Goal: Information Seeking & Learning: Learn about a topic

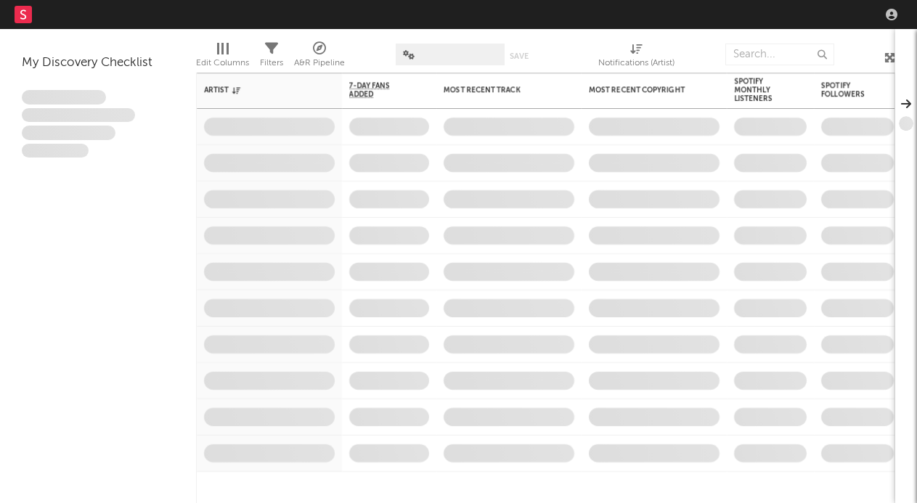
click at [752, 17] on nav "Dashboard Discovery Assistant Charts Leads" at bounding box center [458, 14] width 917 height 29
click at [779, 23] on nav "Dashboard Discovery Assistant Charts Leads" at bounding box center [458, 14] width 917 height 29
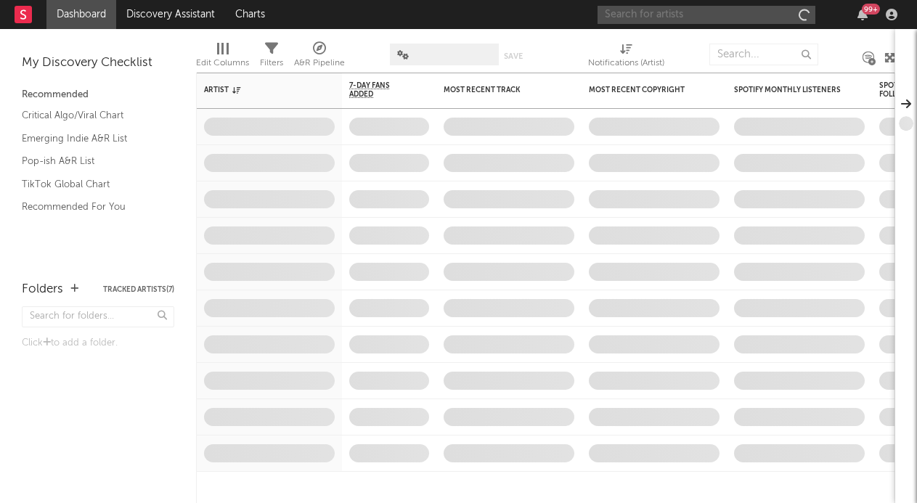
click at [747, 10] on input "text" at bounding box center [707, 15] width 218 height 18
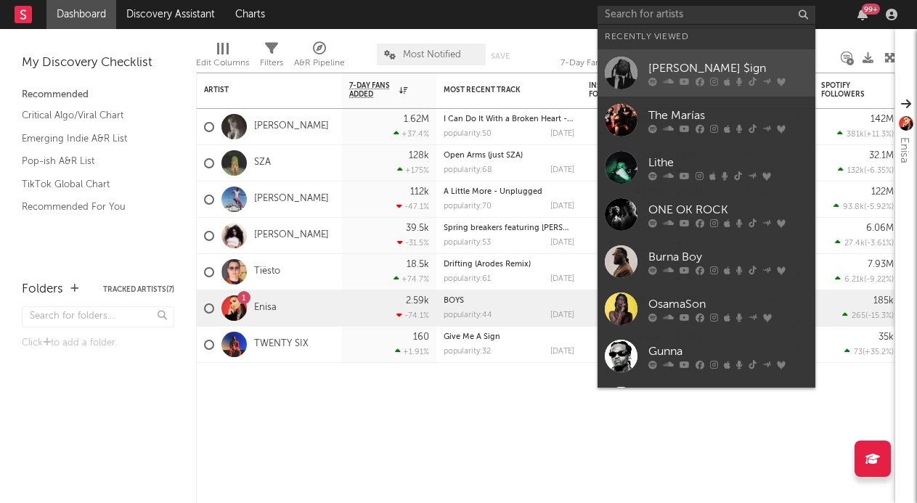
click at [725, 83] on icon at bounding box center [727, 81] width 7 height 9
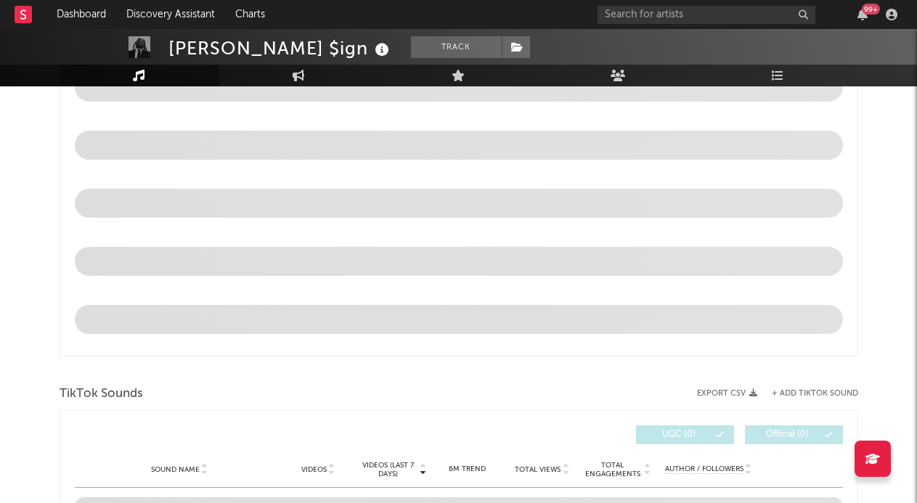
select select "6m"
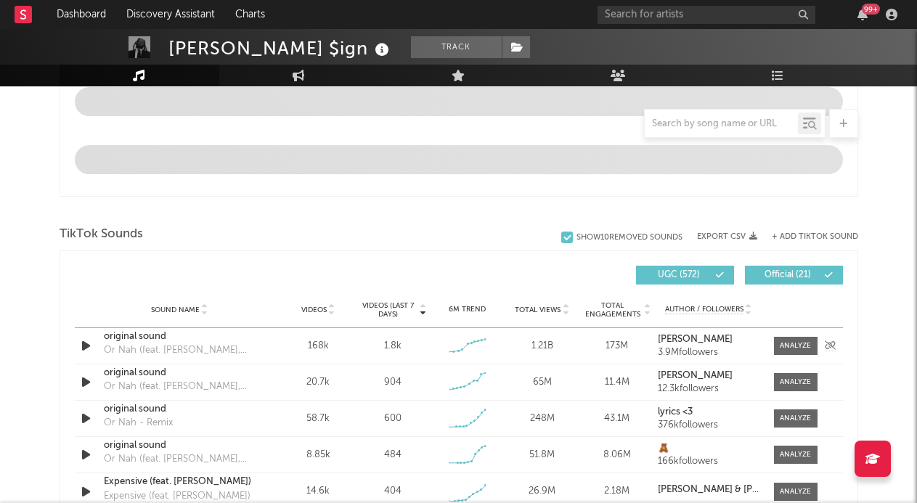
scroll to position [832, 0]
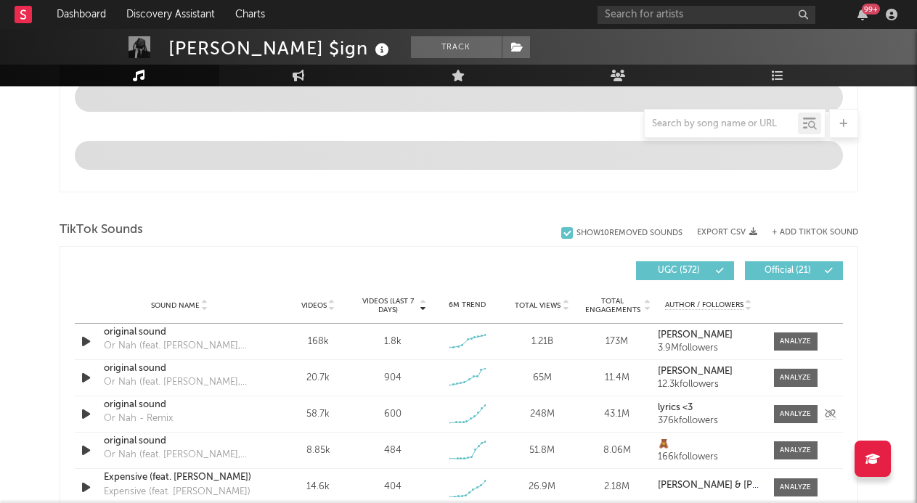
click at [779, 398] on div "Sound Name original sound Or Nah - Remix Videos 58.7k Videos (last 7 days) 600 …" at bounding box center [459, 415] width 768 height 36
click at [782, 376] on div at bounding box center [795, 378] width 31 height 11
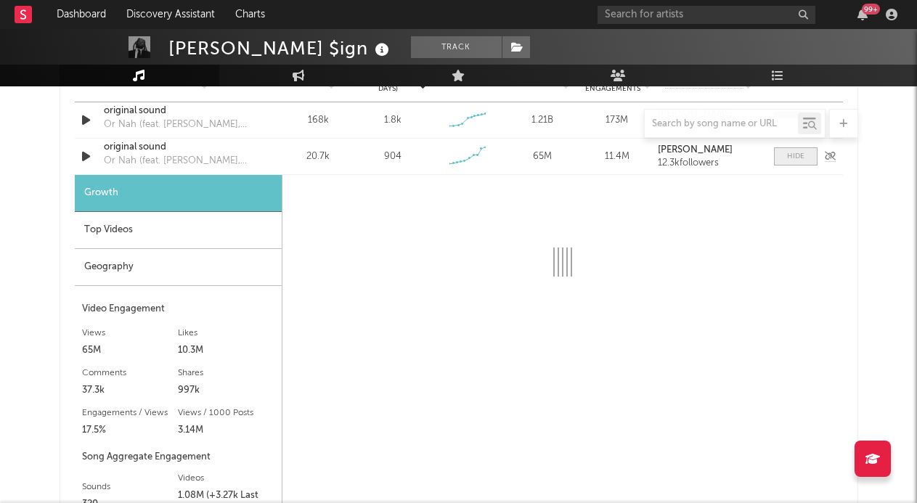
scroll to position [1054, 0]
select select "6m"
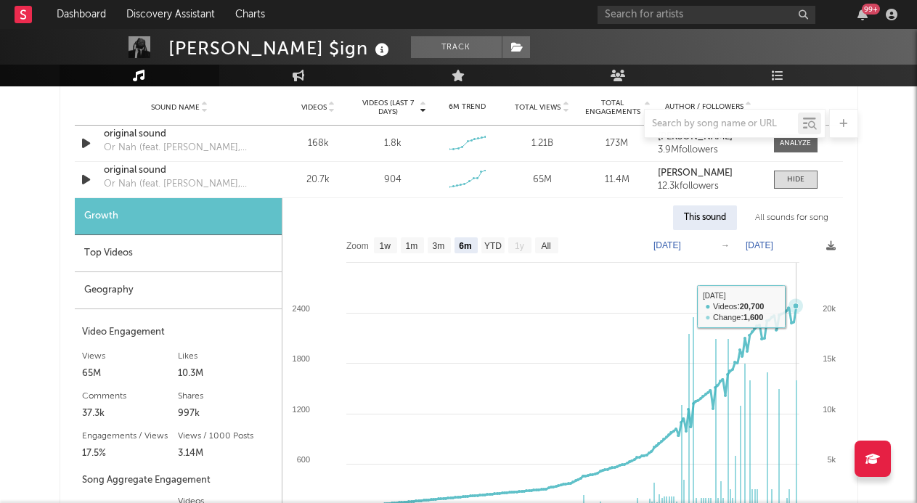
scroll to position [1006, 0]
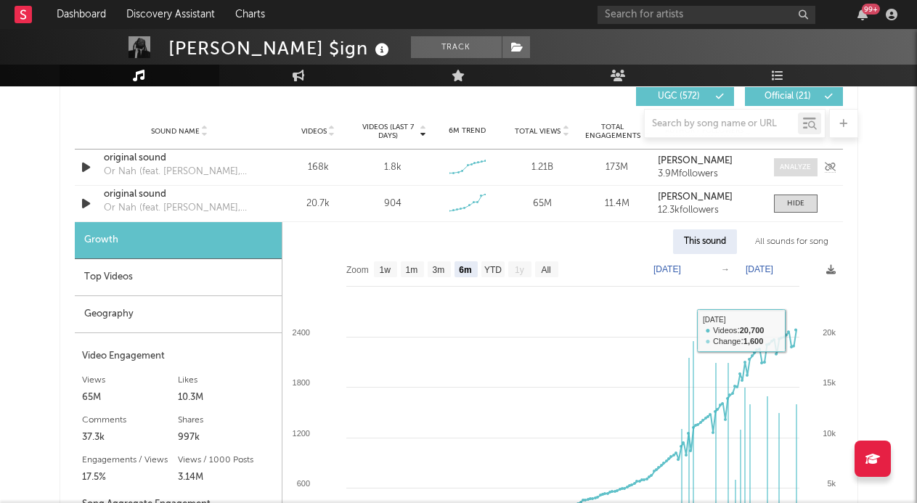
click at [801, 171] on div at bounding box center [795, 167] width 31 height 11
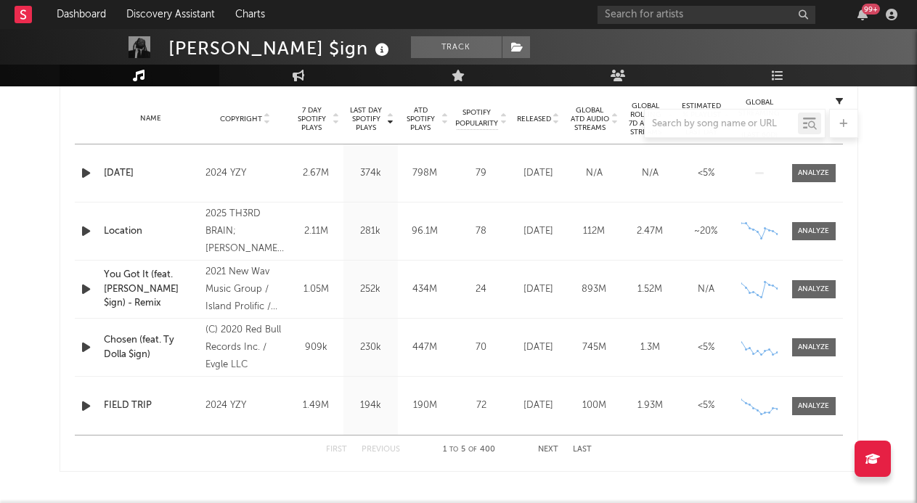
scroll to position [585, 0]
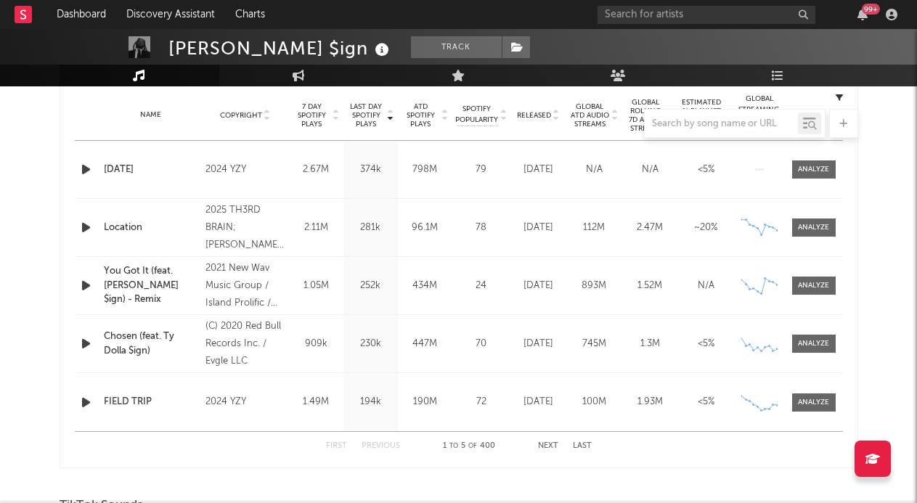
click at [545, 441] on div "First Previous 1 to 5 of 400 Next Last" at bounding box center [459, 446] width 266 height 28
click at [542, 444] on button "Next" at bounding box center [548, 446] width 20 height 8
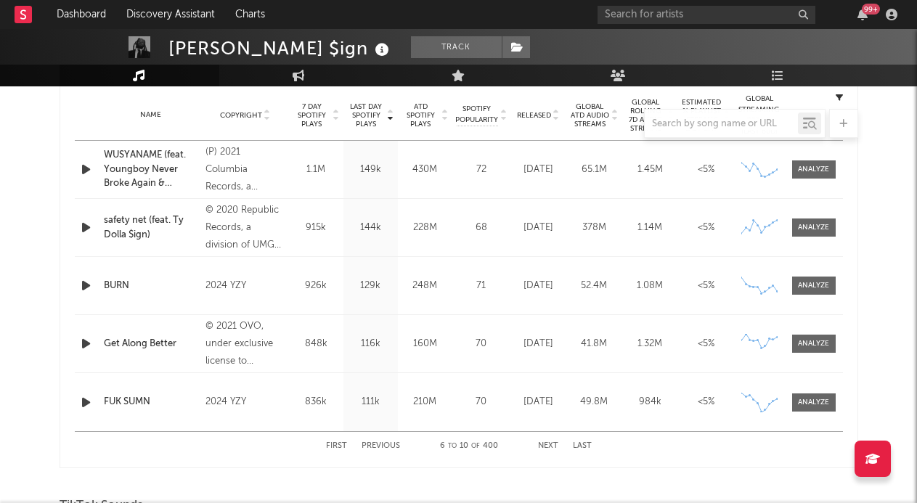
click at [542, 444] on button "Next" at bounding box center [548, 446] width 20 height 8
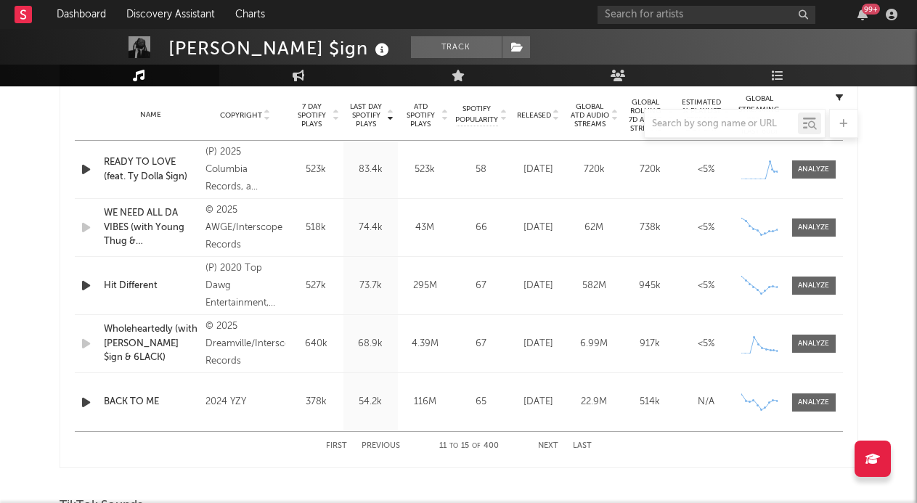
click at [543, 442] on button "Next" at bounding box center [548, 446] width 20 height 8
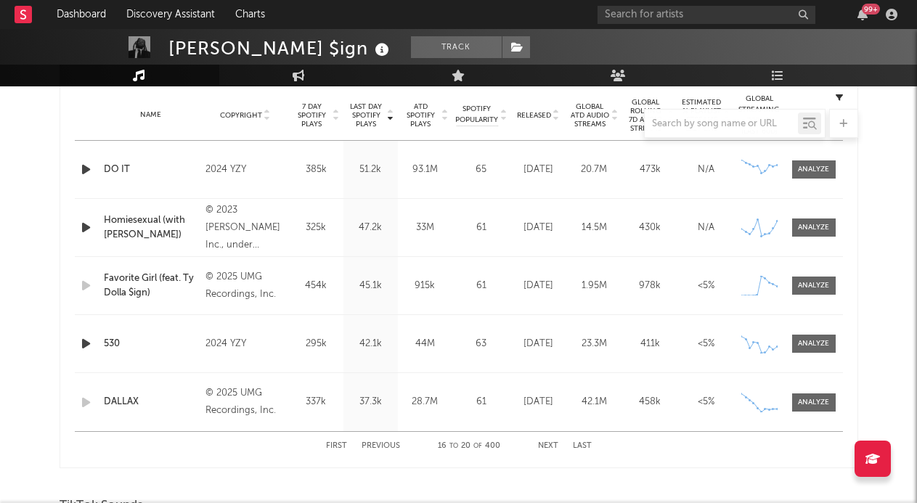
click at [544, 442] on button "Next" at bounding box center [548, 446] width 20 height 8
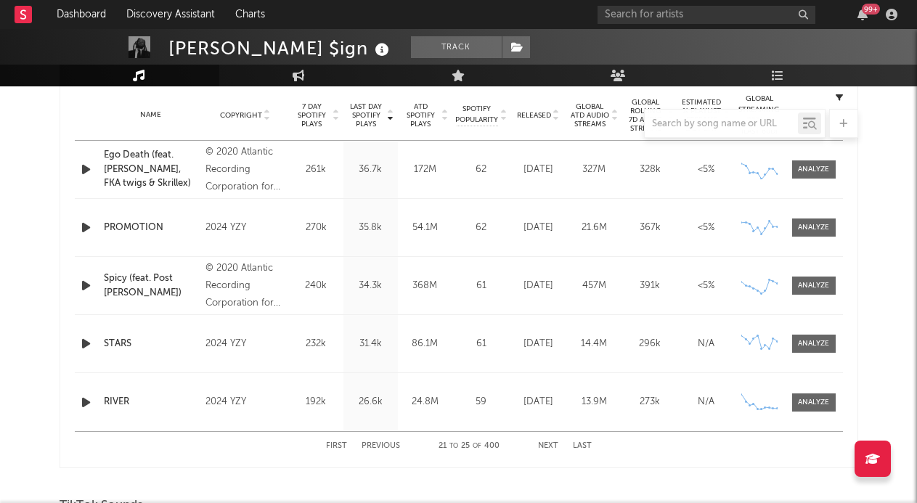
click at [544, 442] on button "Next" at bounding box center [548, 446] width 20 height 8
